Goal: Task Accomplishment & Management: Use online tool/utility

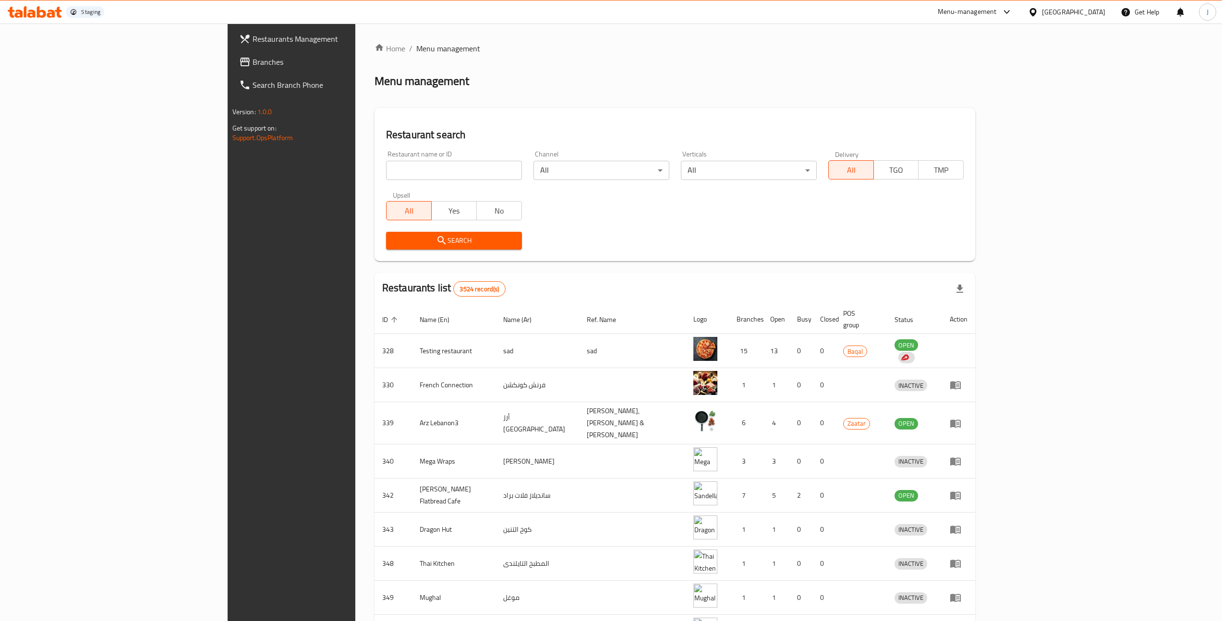
click at [253, 65] on span "Branches" at bounding box center [338, 62] width 171 height 12
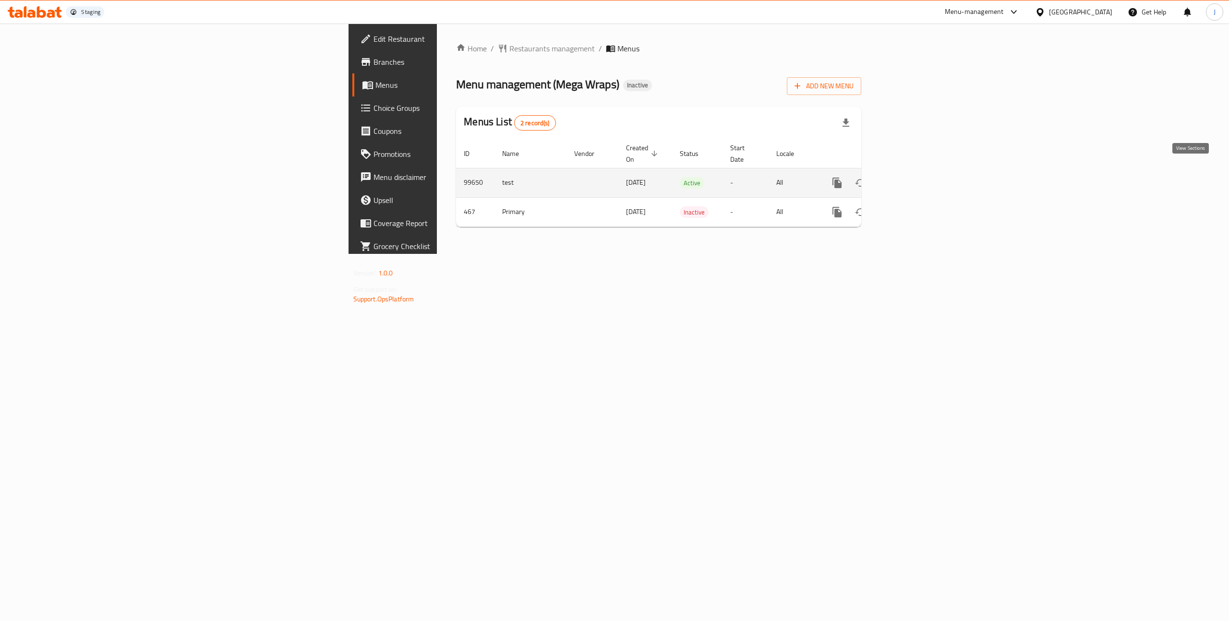
click at [912, 177] on icon "enhanced table" at bounding box center [907, 183] width 12 height 12
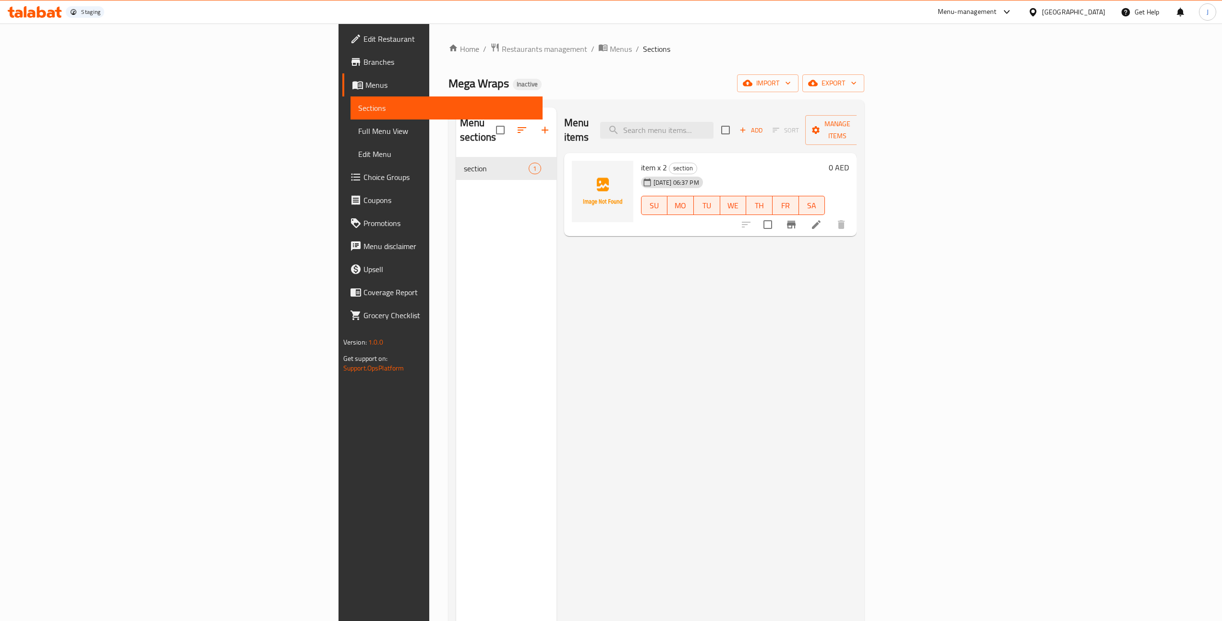
click at [822, 219] on icon at bounding box center [816, 225] width 12 height 12
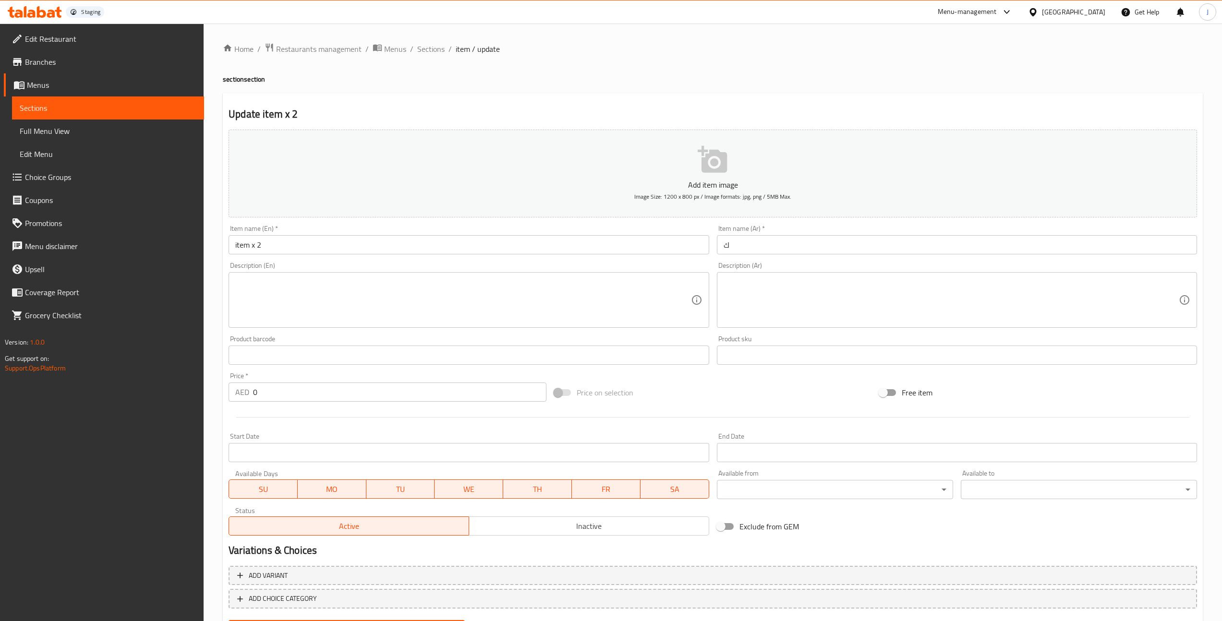
click at [703, 173] on icon "button" at bounding box center [713, 159] width 31 height 31
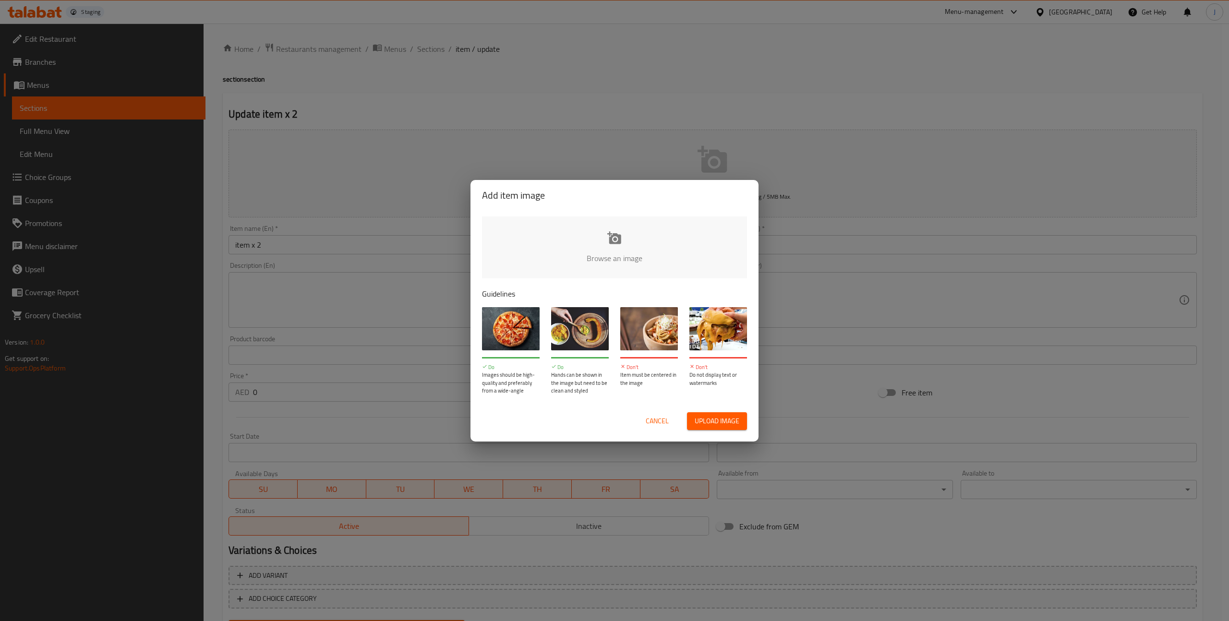
click at [613, 237] on input "file" at bounding box center [939, 262] width 914 height 90
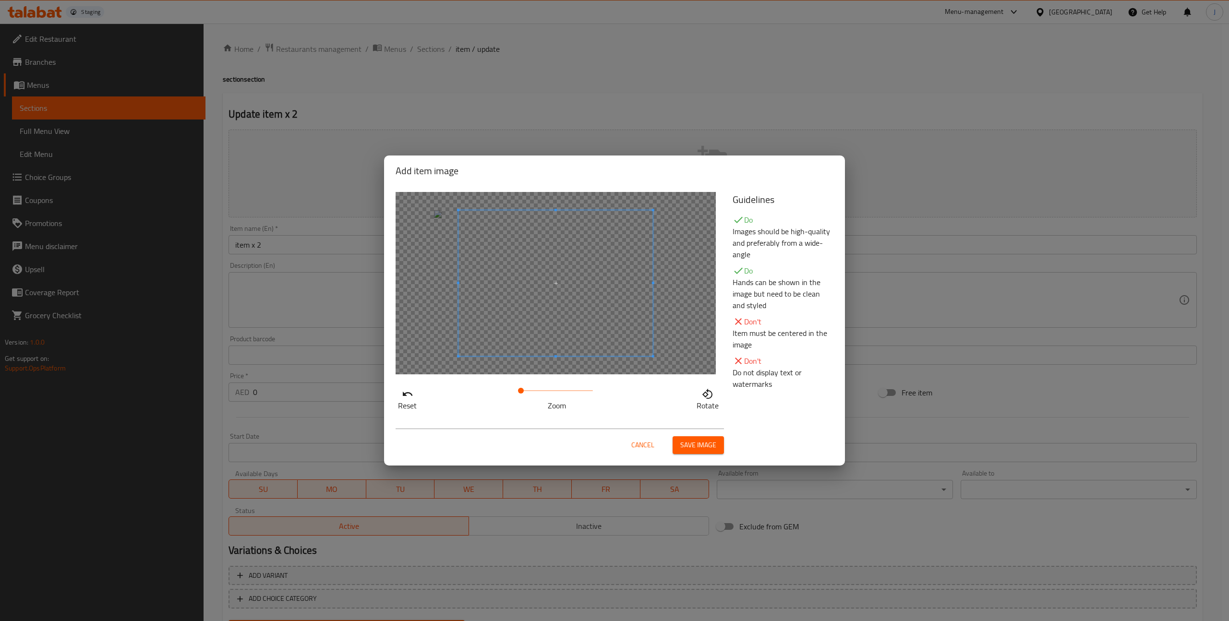
click at [704, 451] on span "Save image" at bounding box center [698, 445] width 36 height 12
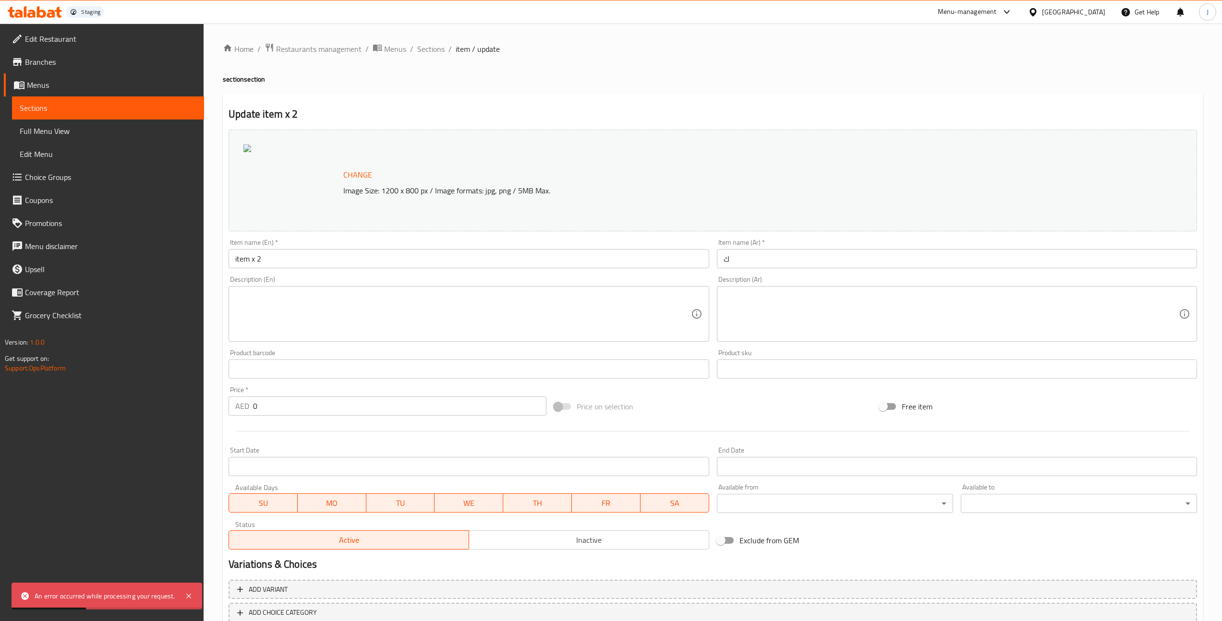
click at [770, 64] on div "Home / Restaurants management / Menus / Sections / item / update section sectio…" at bounding box center [713, 354] width 980 height 623
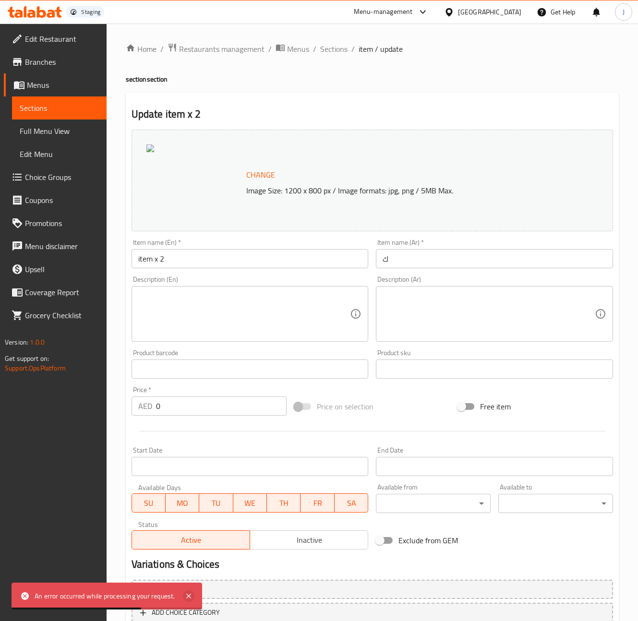
click at [190, 598] on icon at bounding box center [188, 596] width 5 height 5
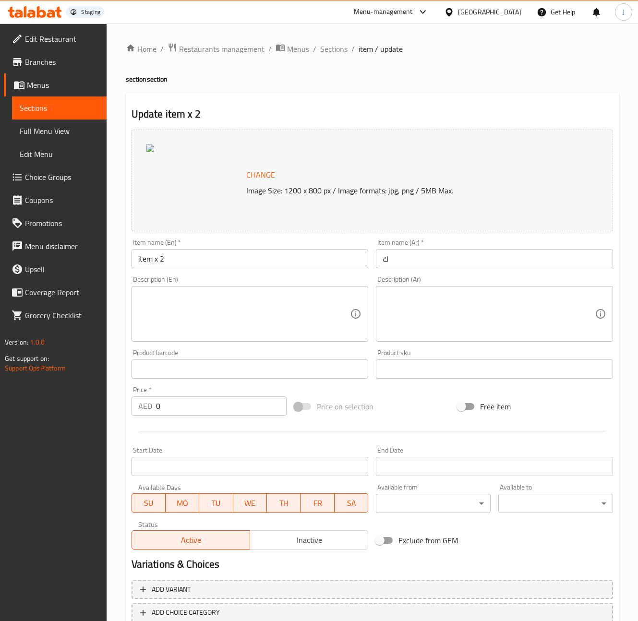
click at [271, 174] on span "Change" at bounding box center [260, 175] width 29 height 14
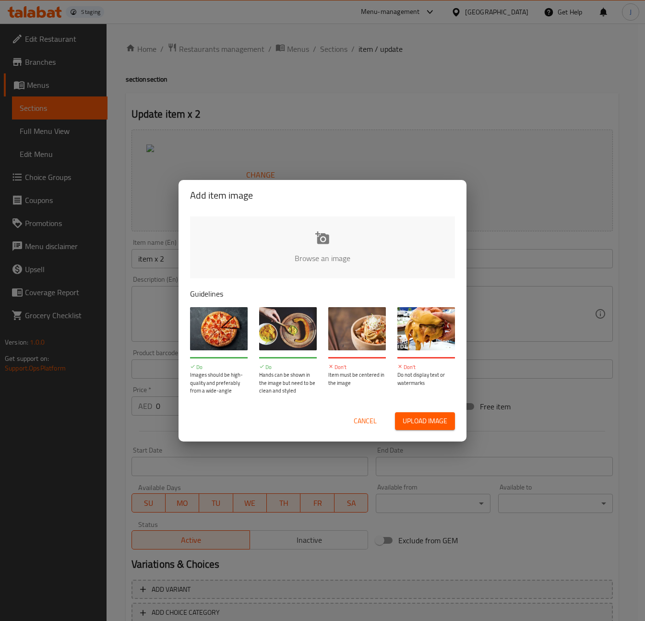
click at [434, 425] on span "Upload image" at bounding box center [425, 421] width 45 height 12
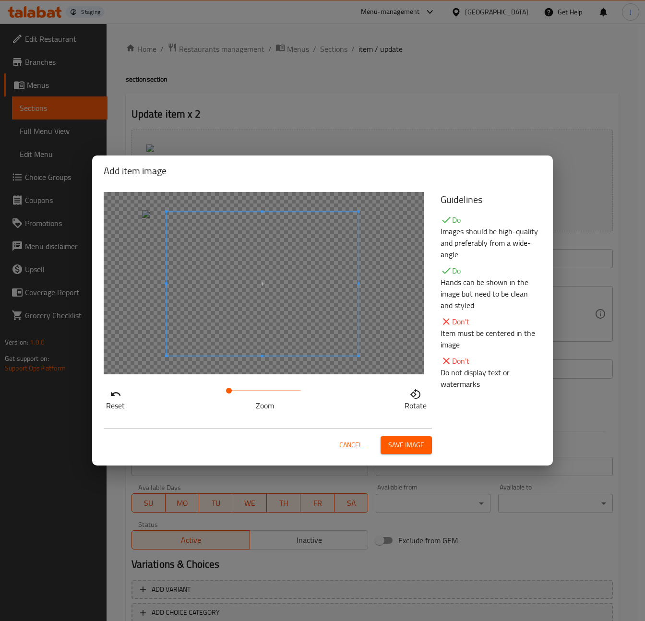
click at [251, 262] on div at bounding box center [263, 284] width 192 height 144
click at [265, 324] on span at bounding box center [251, 283] width 192 height 144
click at [423, 440] on span "Save image" at bounding box center [406, 445] width 36 height 12
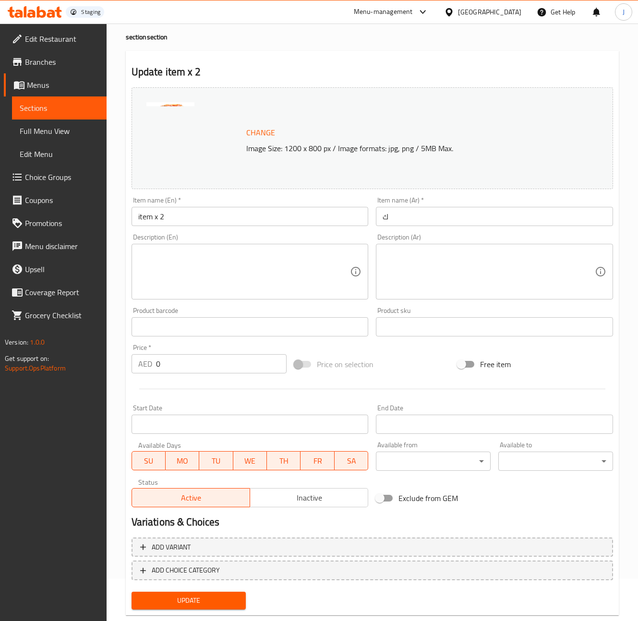
scroll to position [63, 0]
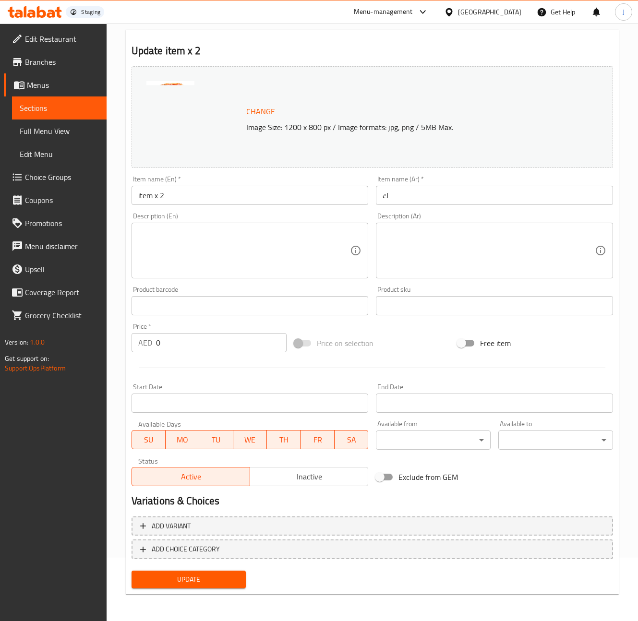
click at [228, 575] on span "Update" at bounding box center [188, 580] width 99 height 12
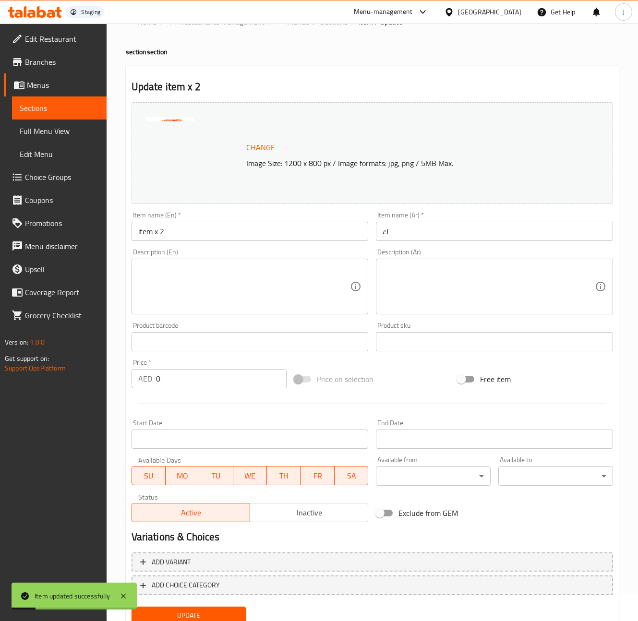
scroll to position [0, 0]
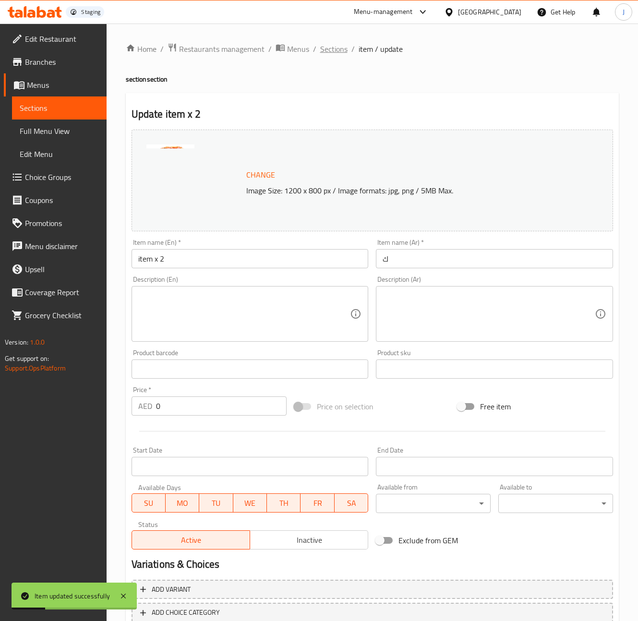
click at [337, 55] on span "Sections" at bounding box center [333, 49] width 27 height 12
